Goal: Transaction & Acquisition: Purchase product/service

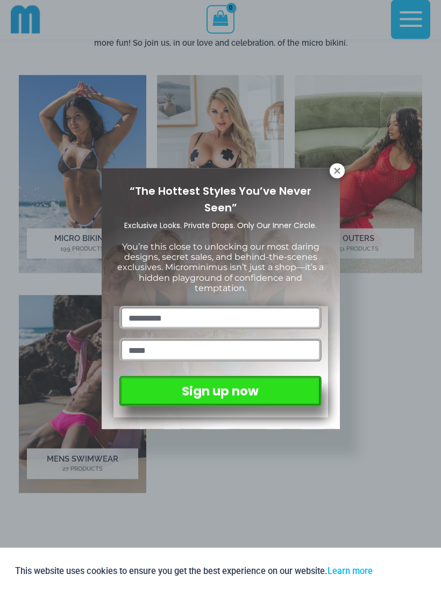
click at [339, 175] on icon at bounding box center [338, 171] width 10 height 10
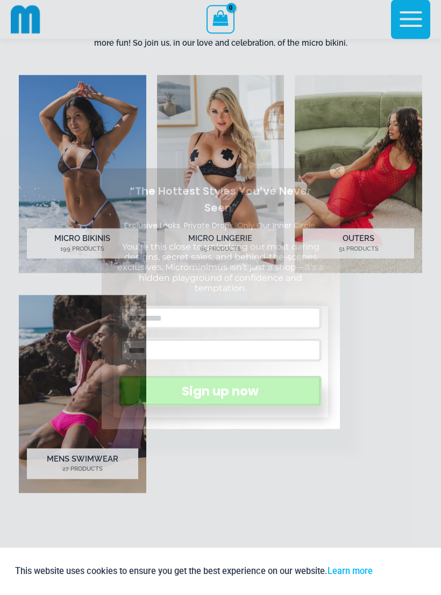
scroll to position [567, 0]
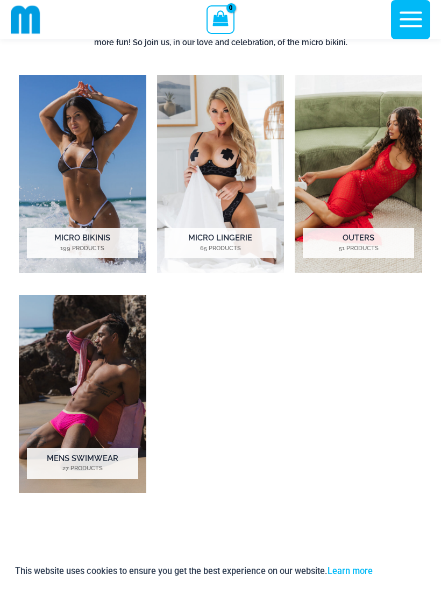
click at [95, 245] on mark "199 Products" at bounding box center [82, 248] width 111 height 9
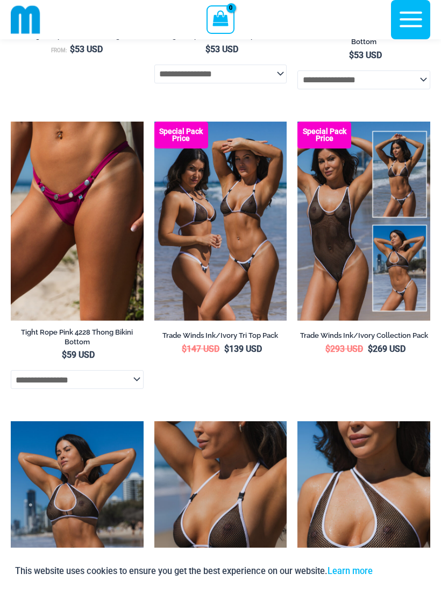
scroll to position [1433, 0]
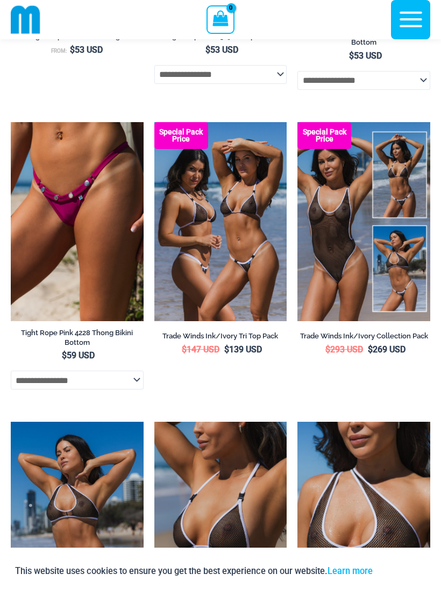
click at [298, 122] on img at bounding box center [298, 122] width 0 height 0
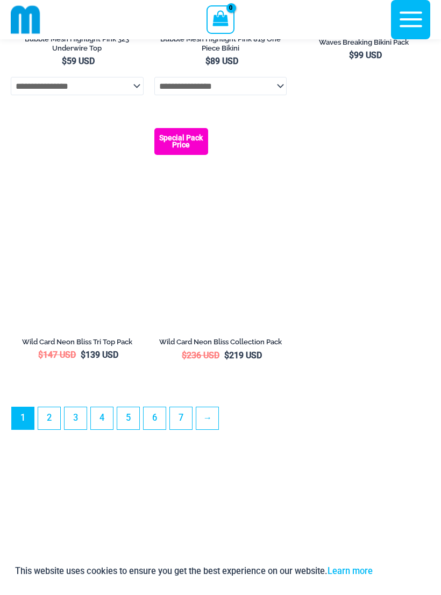
scroll to position [3223, 0]
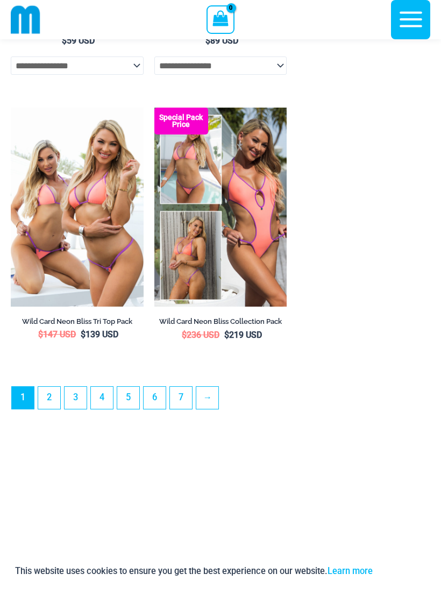
click at [74, 409] on link "3" at bounding box center [76, 398] width 22 height 22
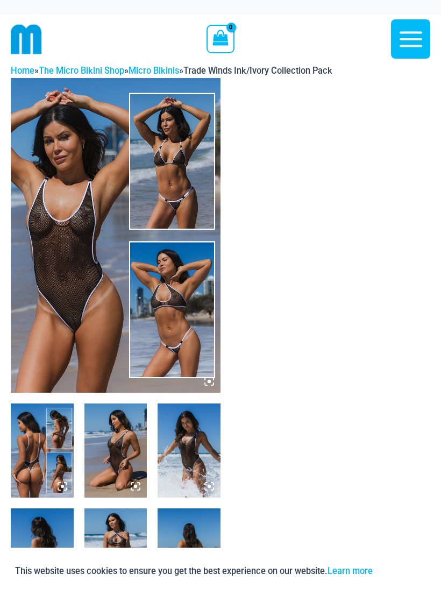
click at [48, 374] on img at bounding box center [116, 235] width 210 height 315
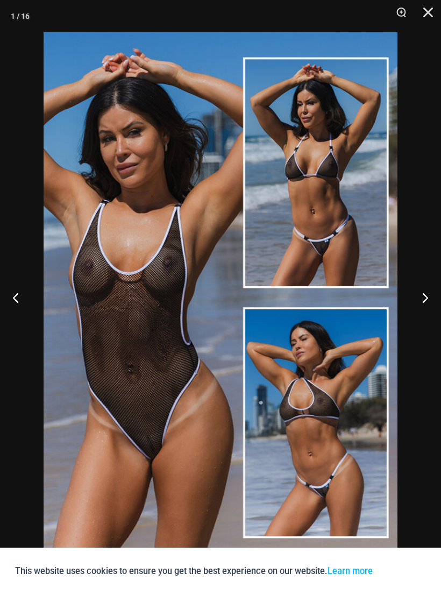
click at [427, 19] on button "Close" at bounding box center [424, 16] width 27 height 32
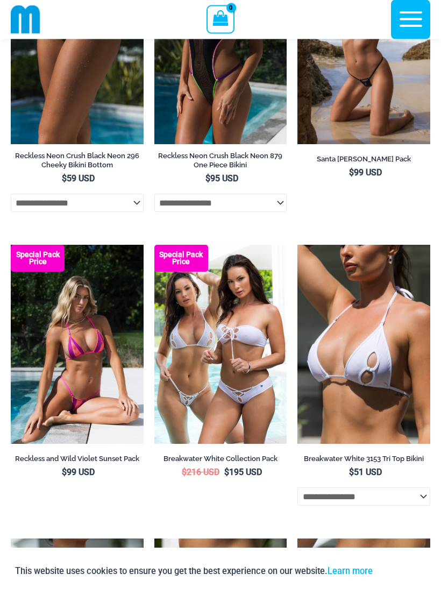
scroll to position [164, 0]
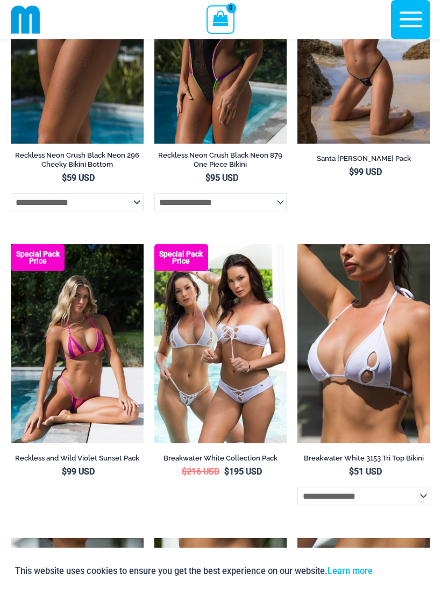
click at [154, 244] on img at bounding box center [154, 244] width 0 height 0
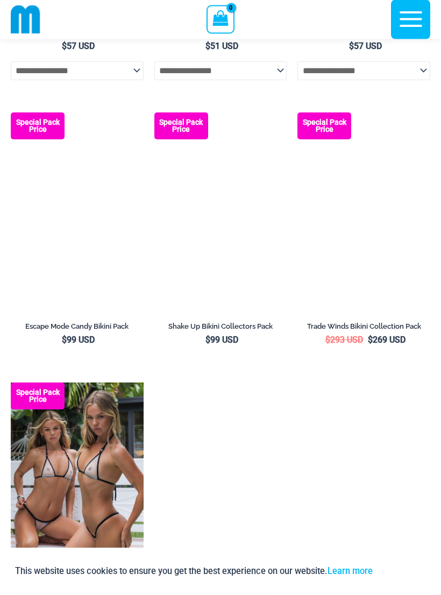
scroll to position [889, 0]
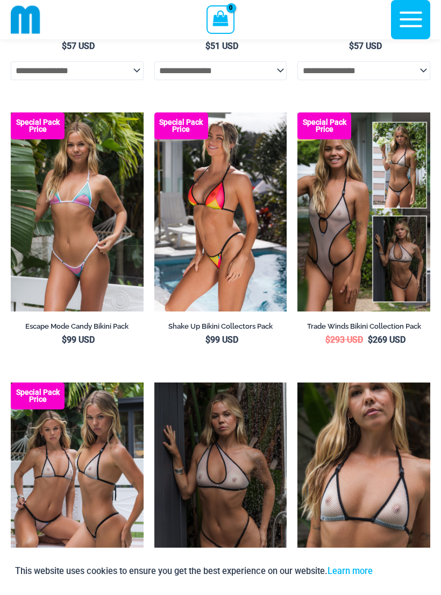
click at [298, 112] on img at bounding box center [298, 112] width 0 height 0
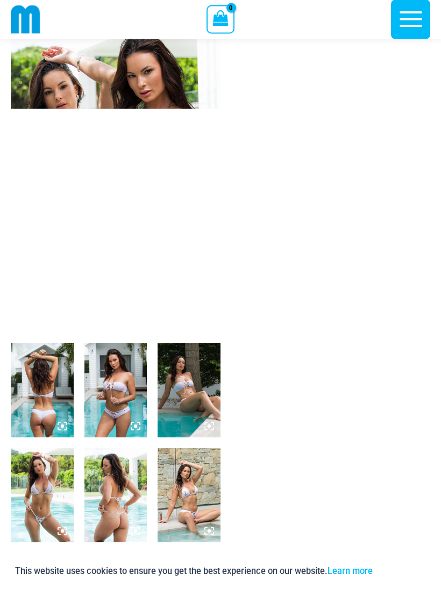
click at [37, 405] on img at bounding box center [42, 391] width 63 height 94
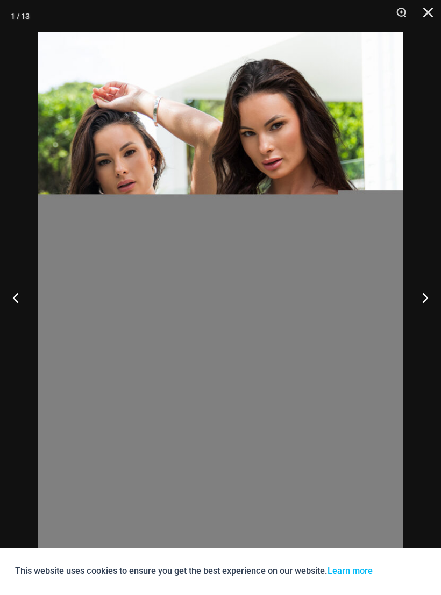
scroll to position [67, 0]
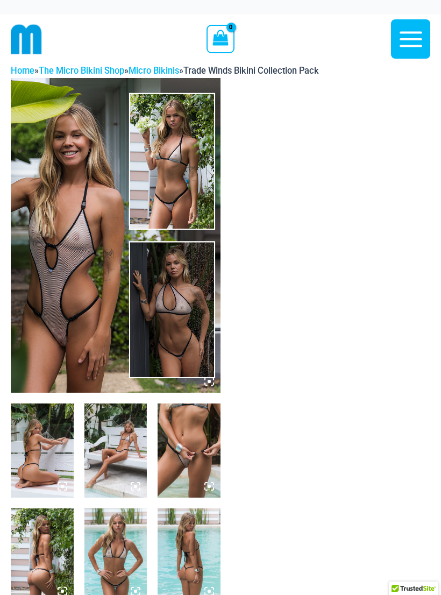
click at [36, 379] on img at bounding box center [116, 235] width 210 height 315
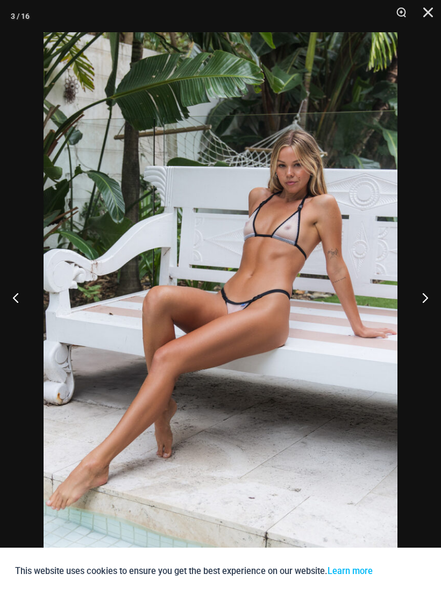
click at [426, 13] on button "Close" at bounding box center [424, 16] width 27 height 32
